Goal: Transaction & Acquisition: Purchase product/service

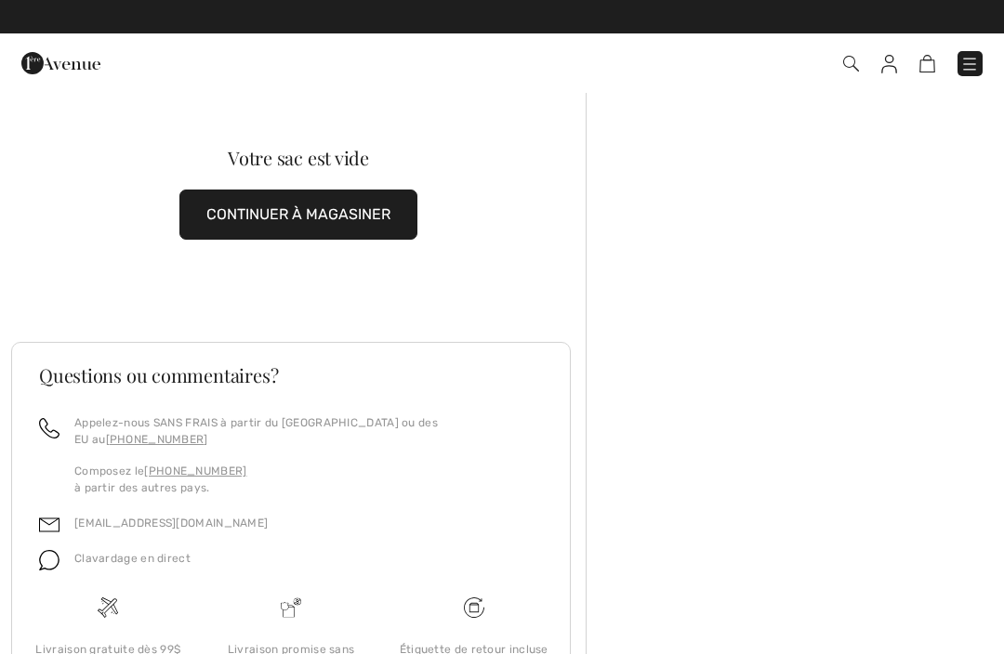
click at [853, 66] on img at bounding box center [851, 64] width 16 height 16
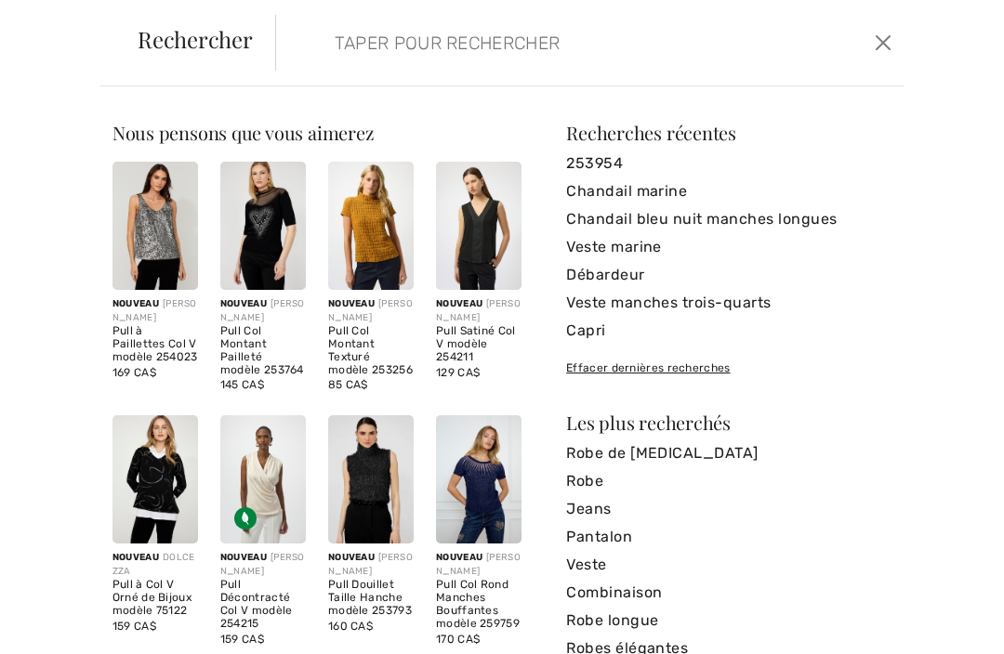
click at [455, 45] on input "search" at bounding box center [527, 43] width 412 height 56
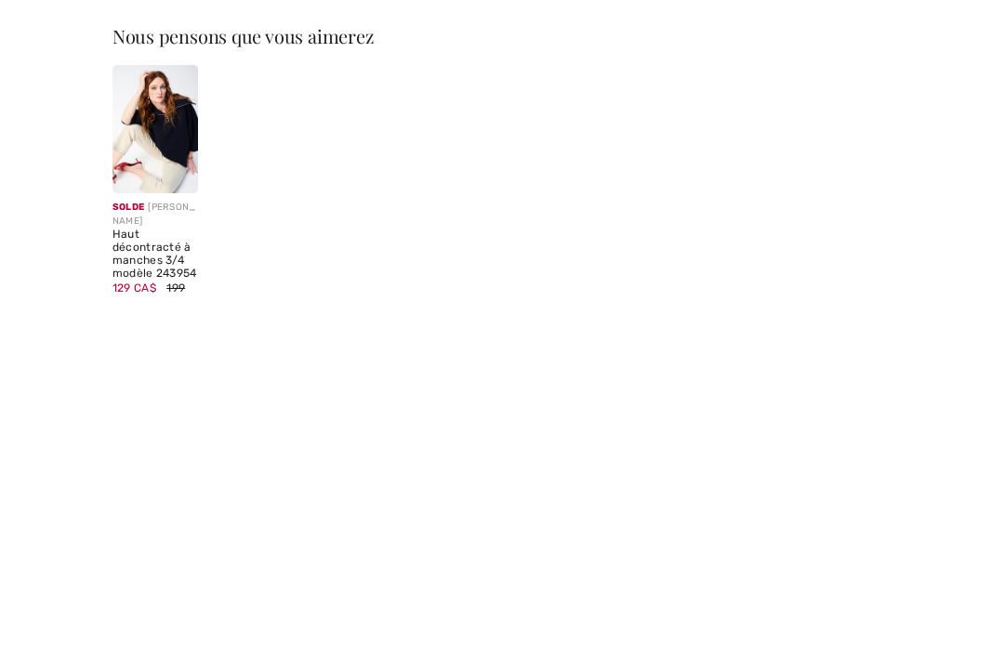
type input "243954"
click at [122, 325] on div "Haut décontracté à manches 3/4 modèle 243954" at bounding box center [154, 350] width 85 height 51
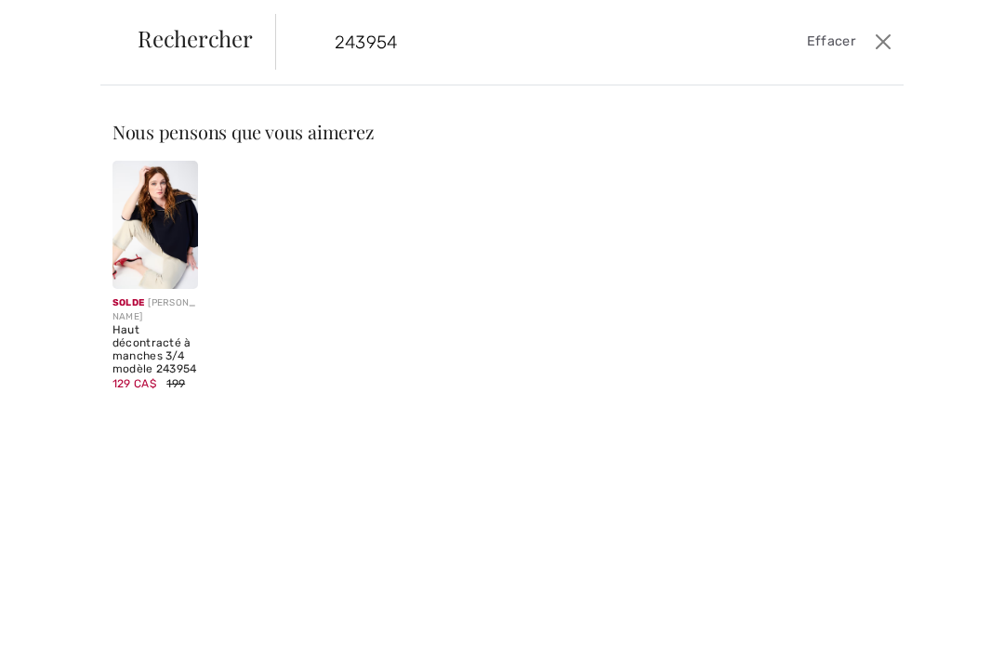
click at [119, 229] on img at bounding box center [154, 226] width 85 height 128
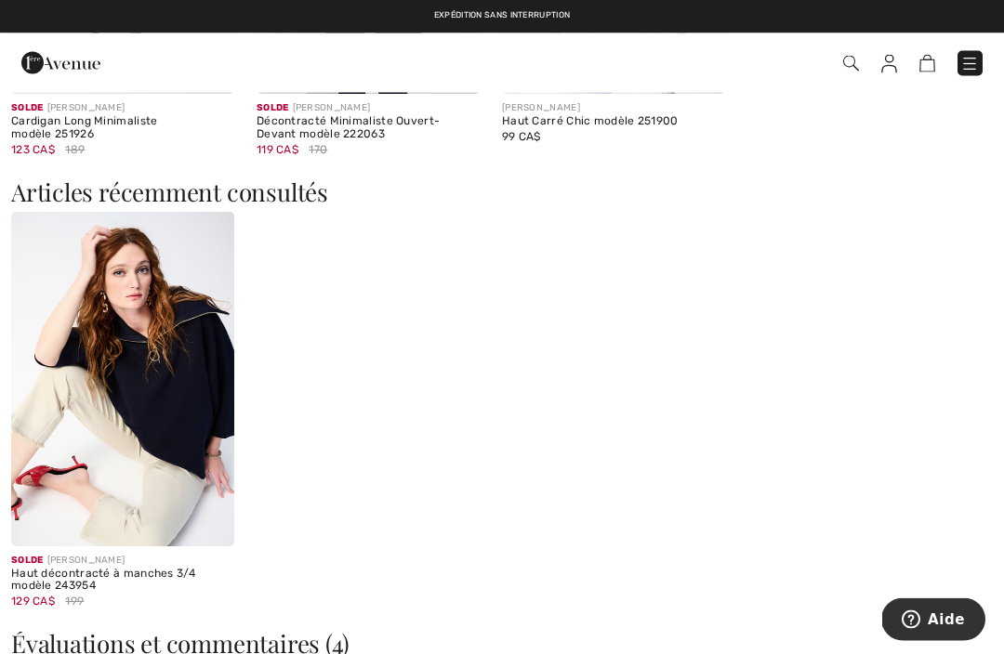
scroll to position [2564, 0]
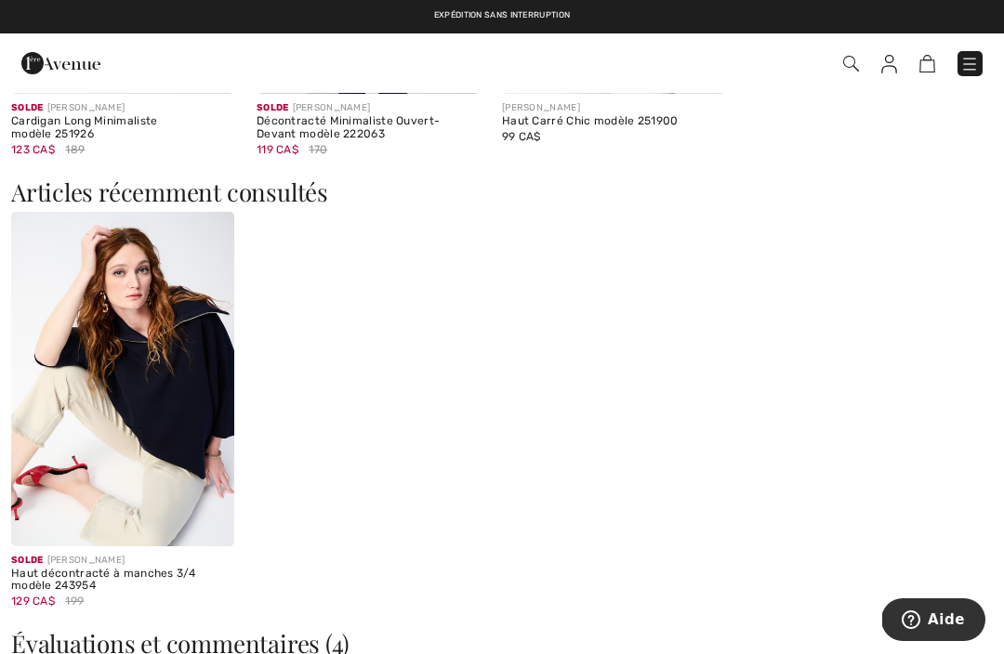
click at [936, 570] on div "Solde JOSEPH RIBKOFF Haut décontracté à manches 3/4 modèle 243954 129 CA$ 199" at bounding box center [501, 422] width 981 height 421
click at [936, 575] on div "Solde JOSEPH RIBKOFF Haut décontracté à manches 3/4 modèle 243954 129 CA$ 199" at bounding box center [501, 422] width 981 height 421
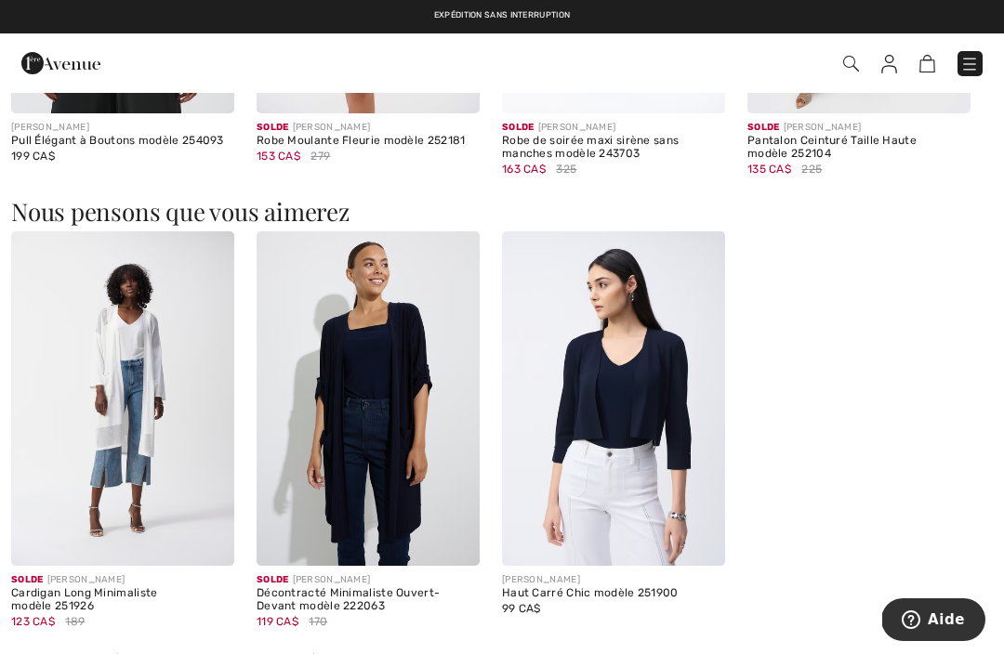
scroll to position [2091, 0]
